Goal: Task Accomplishment & Management: Use online tool/utility

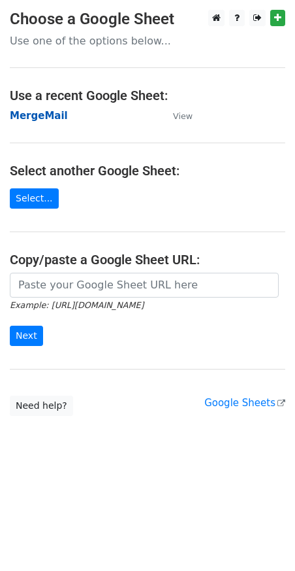
click at [44, 117] on strong "MergeMail" at bounding box center [39, 116] width 58 height 12
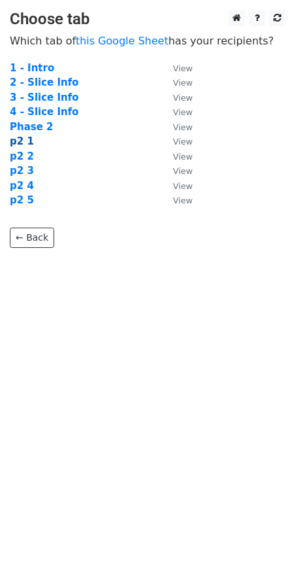
click at [24, 142] on strong "p2 1" at bounding box center [22, 141] width 24 height 12
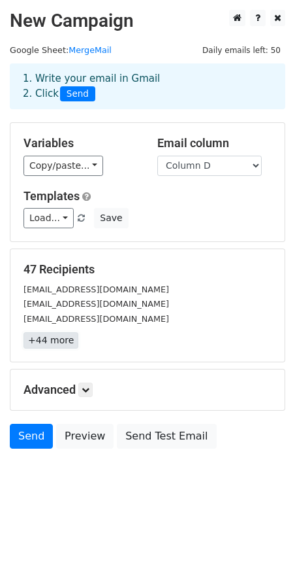
click at [58, 344] on link "+44 more" at bounding box center [51, 340] width 55 height 16
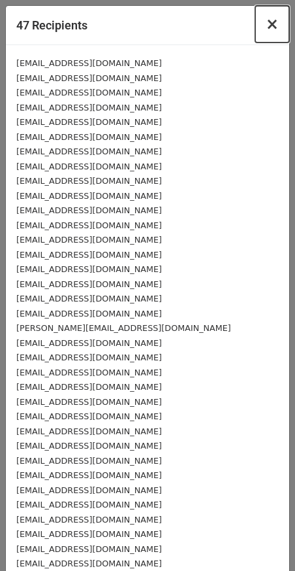
click at [266, 31] on span "×" at bounding box center [272, 24] width 13 height 18
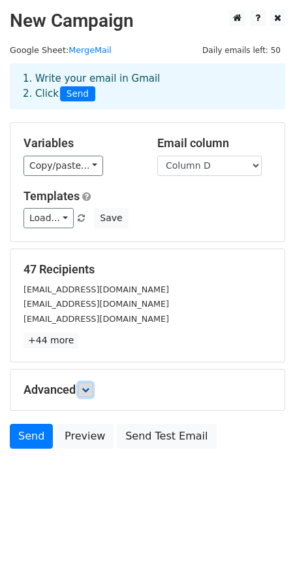
click at [90, 391] on icon at bounding box center [86, 390] width 8 height 8
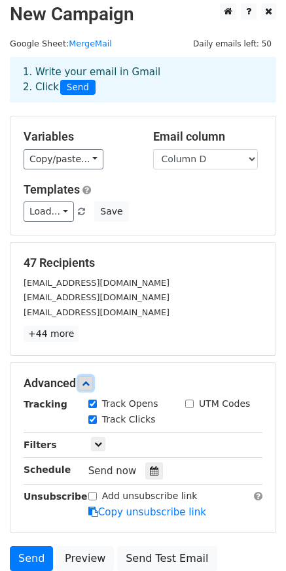
scroll to position [117, 0]
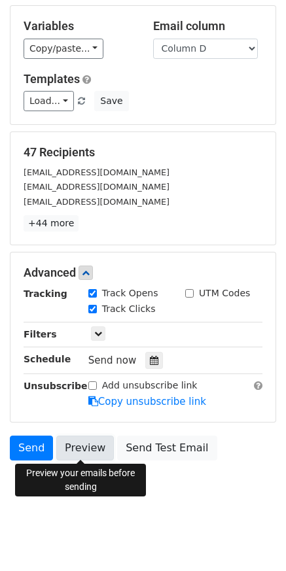
click at [78, 444] on link "Preview" at bounding box center [85, 447] width 58 height 25
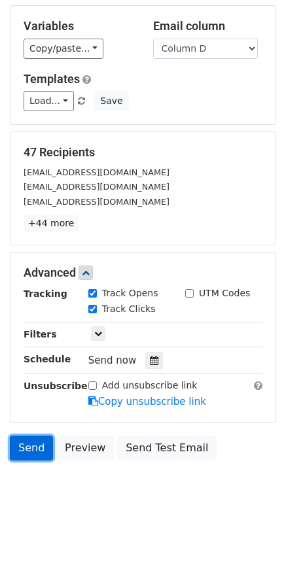
click at [28, 450] on link "Send" at bounding box center [31, 447] width 43 height 25
